Goal: Information Seeking & Learning: Learn about a topic

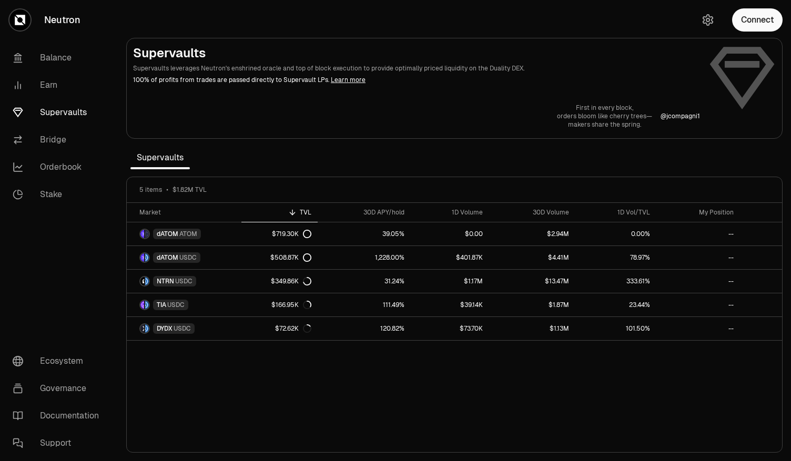
click at [334, 82] on link "Learn more" at bounding box center [348, 80] width 35 height 8
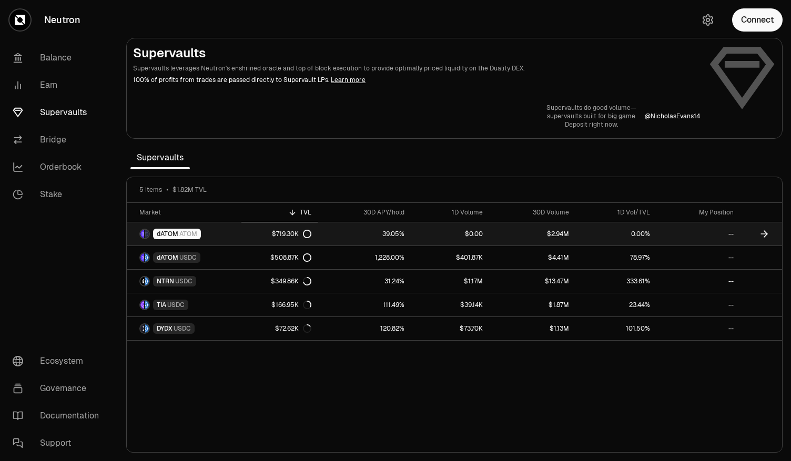
click at [211, 231] on link "dATOM ATOM" at bounding box center [184, 234] width 115 height 23
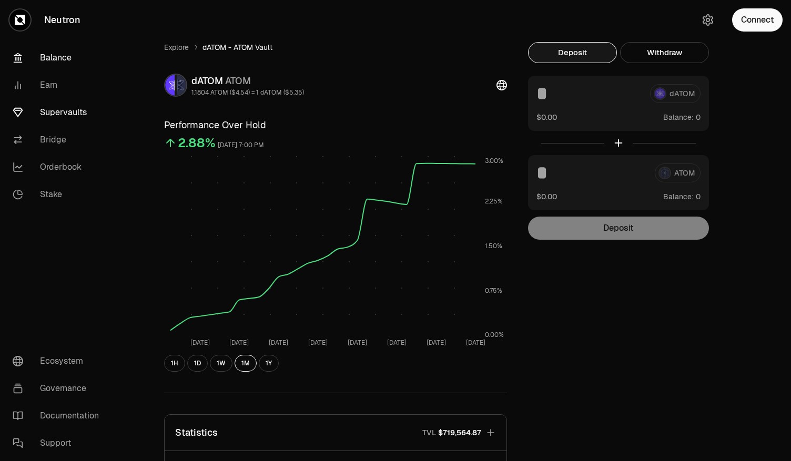
click at [45, 52] on link "Balance" at bounding box center [58, 57] width 109 height 27
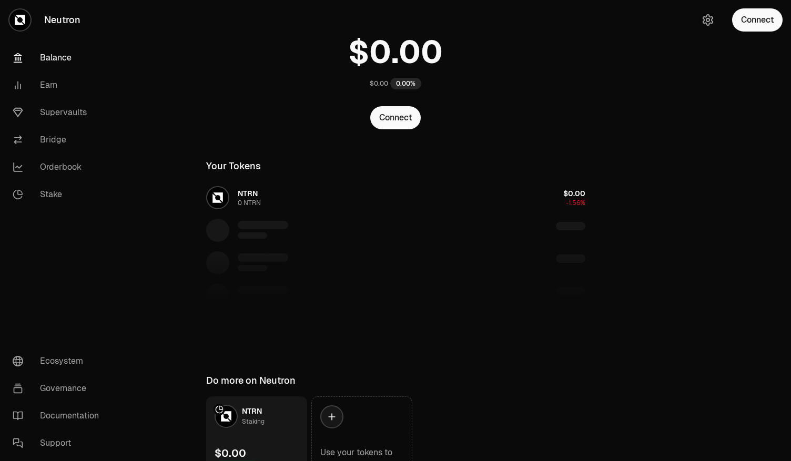
scroll to position [111, 0]
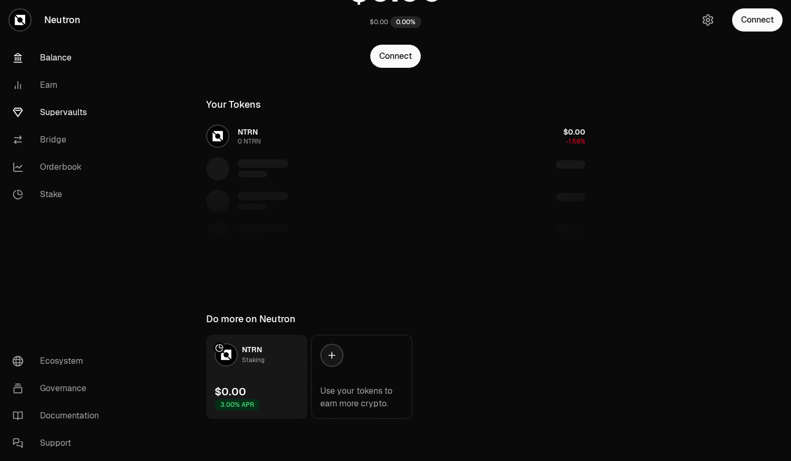
click at [66, 112] on link "Supervaults" at bounding box center [58, 112] width 109 height 27
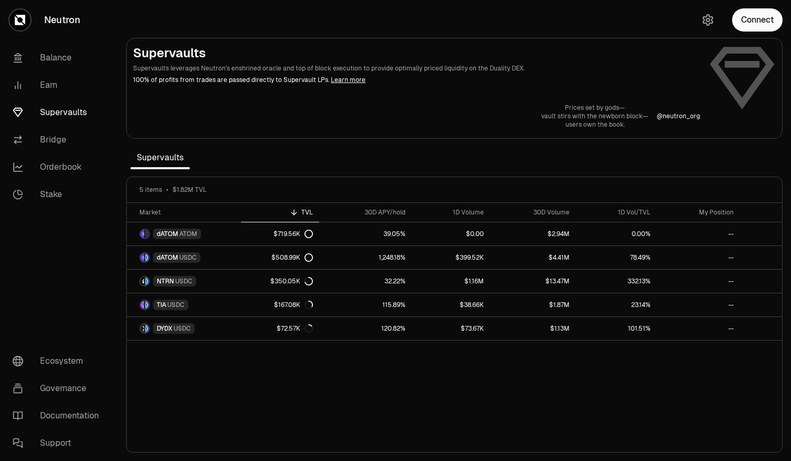
click at [528, 24] on section "Supervaults Supervaults leverages Neutron's enshrined oracle and top of block e…" at bounding box center [454, 230] width 673 height 461
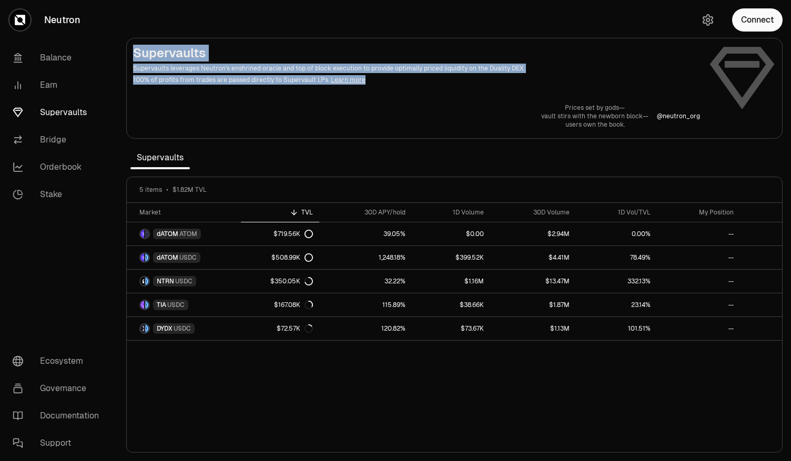
drag, startPoint x: 379, startPoint y: 79, endPoint x: 129, endPoint y: 65, distance: 249.8
click at [129, 66] on main "Supervaults Supervaults leverages Neutron's enshrined oracle and top of block e…" at bounding box center [454, 88] width 657 height 101
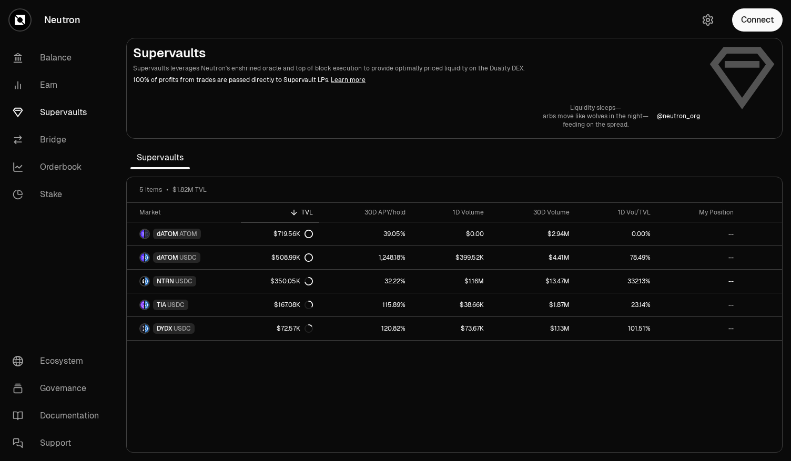
click at [365, 87] on div "Supervaults Supervaults leverages Neutron's enshrined oracle and top of block e…" at bounding box center [454, 87] width 643 height 84
